Goal: Transaction & Acquisition: Purchase product/service

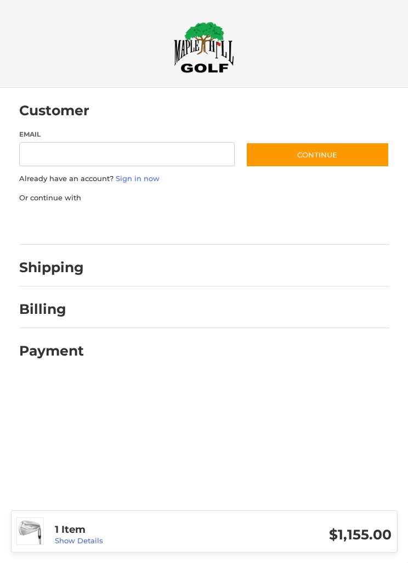
click at [62, 150] on input "Email" at bounding box center [127, 154] width 216 height 25
type input "**********"
click at [307, 159] on button "Continue" at bounding box center [318, 154] width 144 height 25
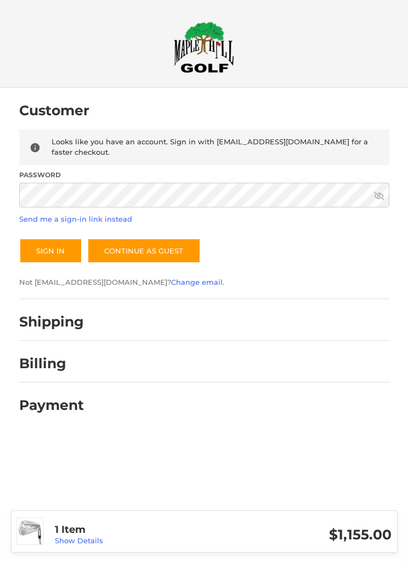
click at [50, 250] on button "Sign In" at bounding box center [50, 250] width 63 height 25
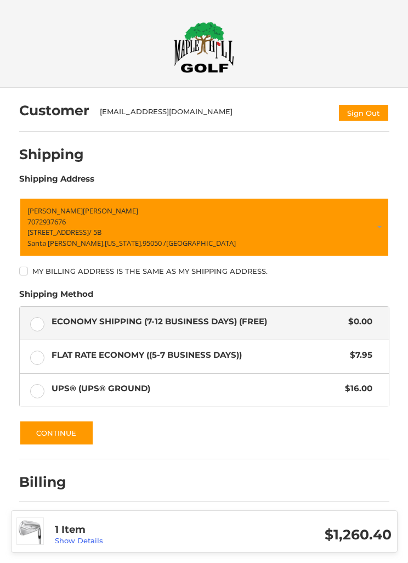
click at [68, 427] on button "Continue" at bounding box center [56, 433] width 75 height 25
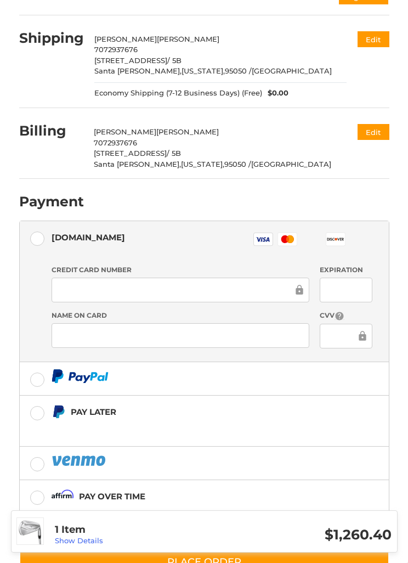
scroll to position [163, 0]
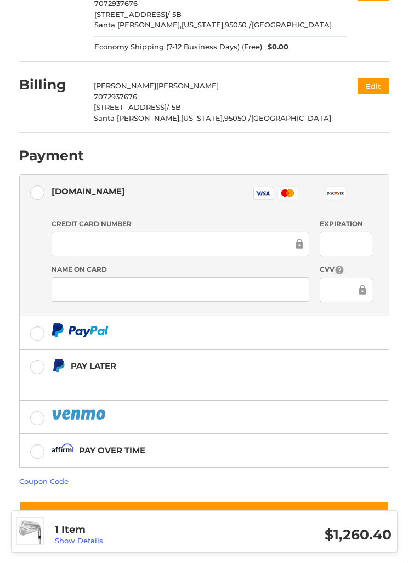
click at [47, 481] on link "Coupon Code" at bounding box center [43, 481] width 49 height 9
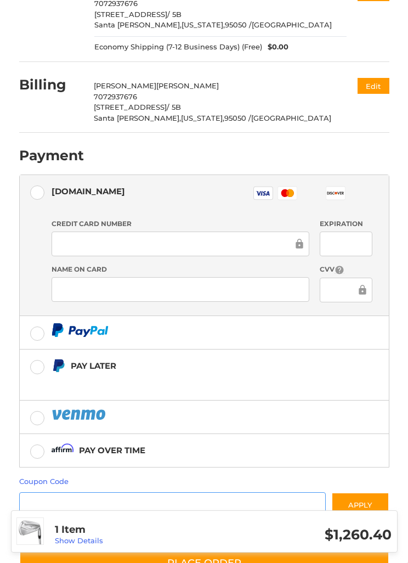
click at [43, 501] on input "Gift Certificate or Coupon Code" at bounding box center [172, 504] width 307 height 25
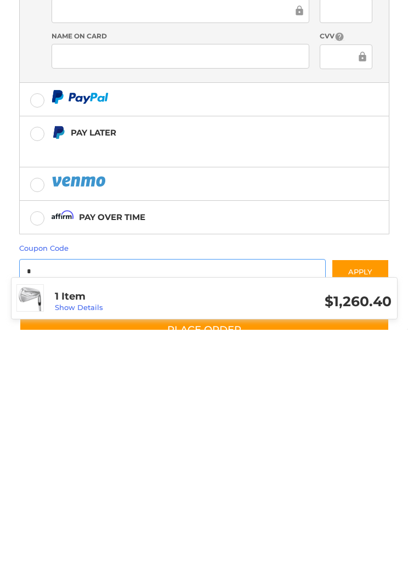
scroll to position [244, 0]
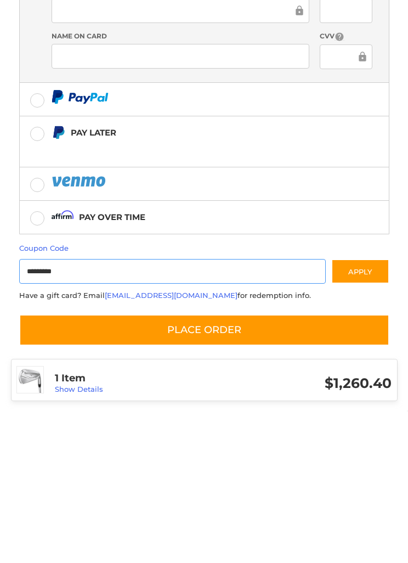
type input "*********"
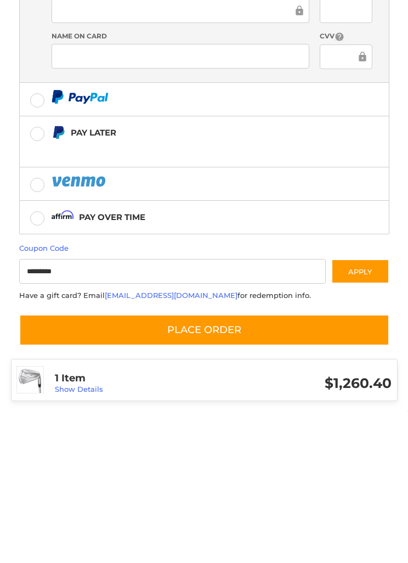
click at [360, 411] on button "Apply" at bounding box center [361, 423] width 58 height 25
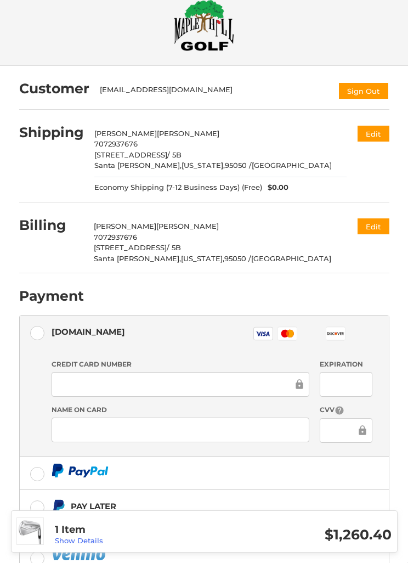
scroll to position [0, 0]
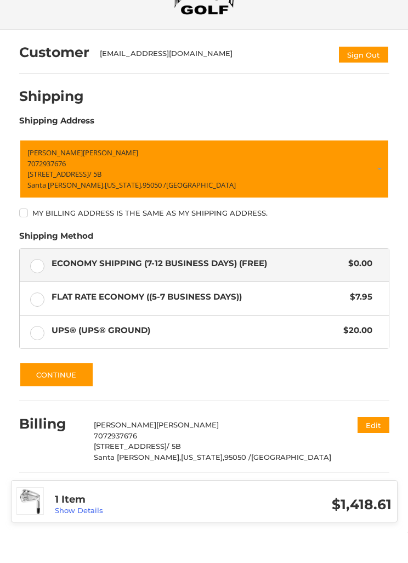
scroll to position [27, 0]
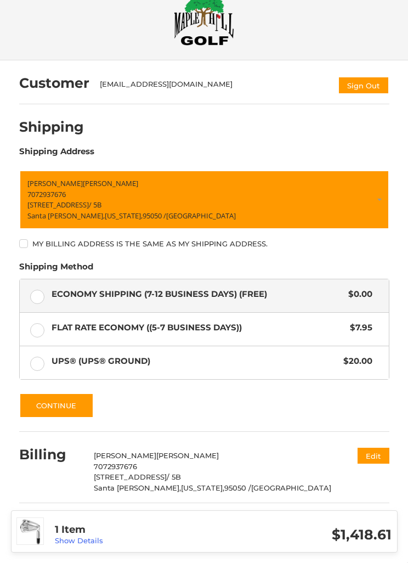
click at [52, 405] on button "Continue" at bounding box center [56, 405] width 75 height 25
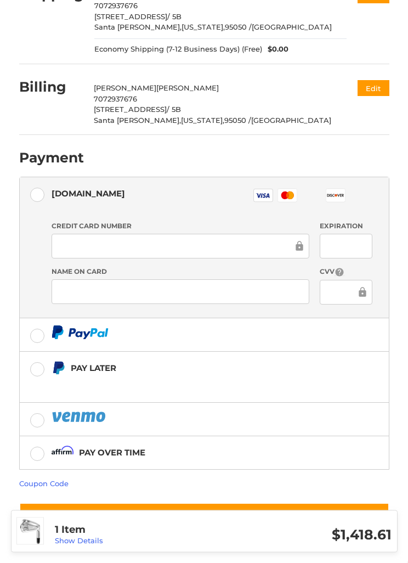
scroll to position [162, 0]
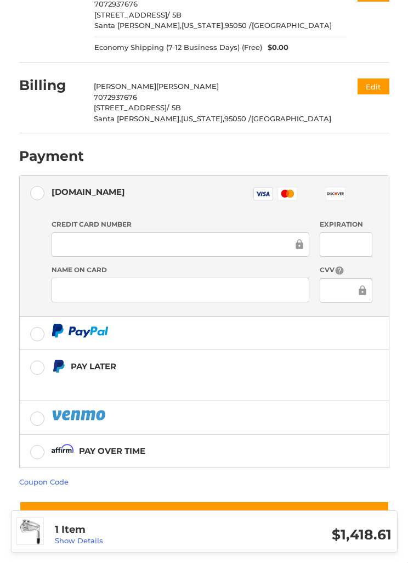
click at [47, 484] on link "Coupon Code" at bounding box center [43, 482] width 49 height 9
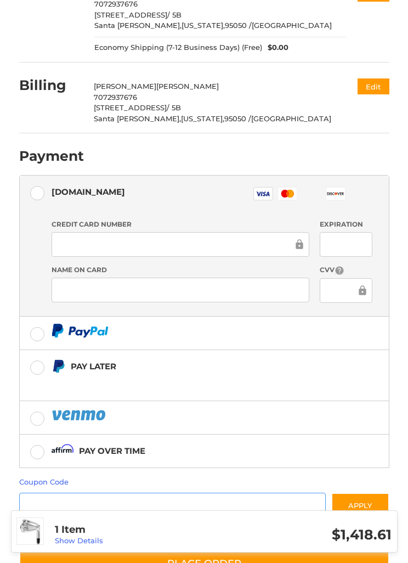
click at [60, 508] on input "Gift Certificate or Coupon Code" at bounding box center [172, 505] width 307 height 25
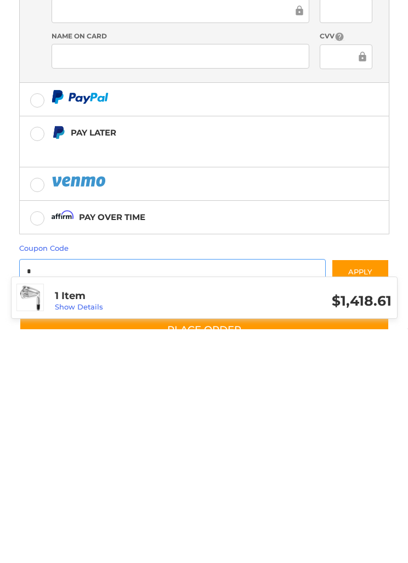
scroll to position [244, 0]
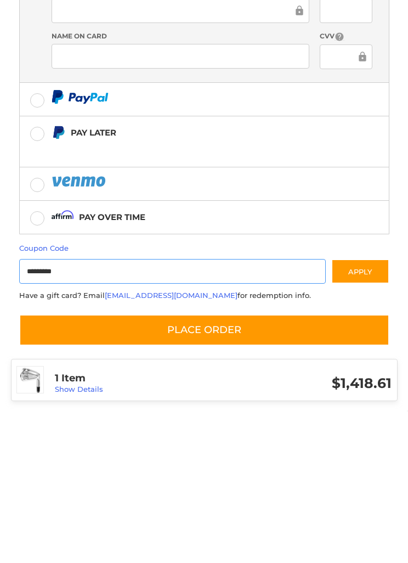
type input "*********"
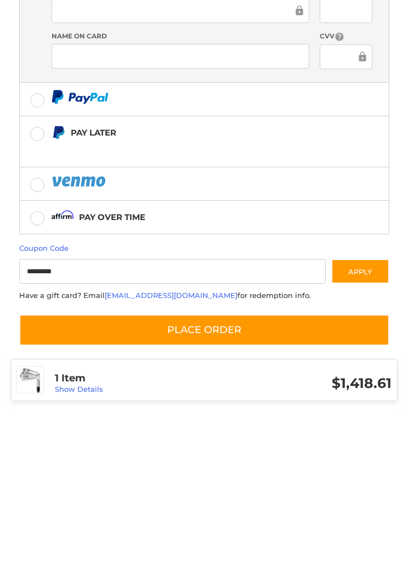
click at [363, 411] on button "Apply" at bounding box center [361, 423] width 58 height 25
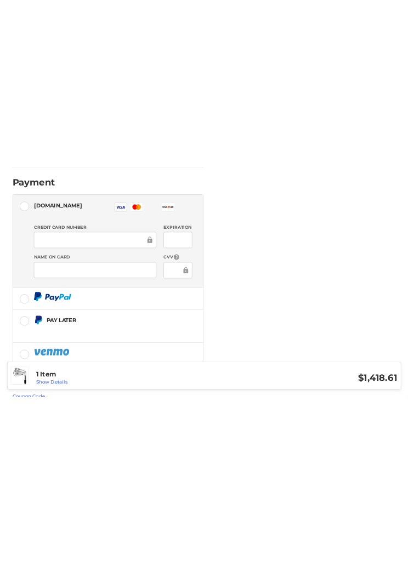
scroll to position [209, 0]
